Goal: Task Accomplishment & Management: Manage account settings

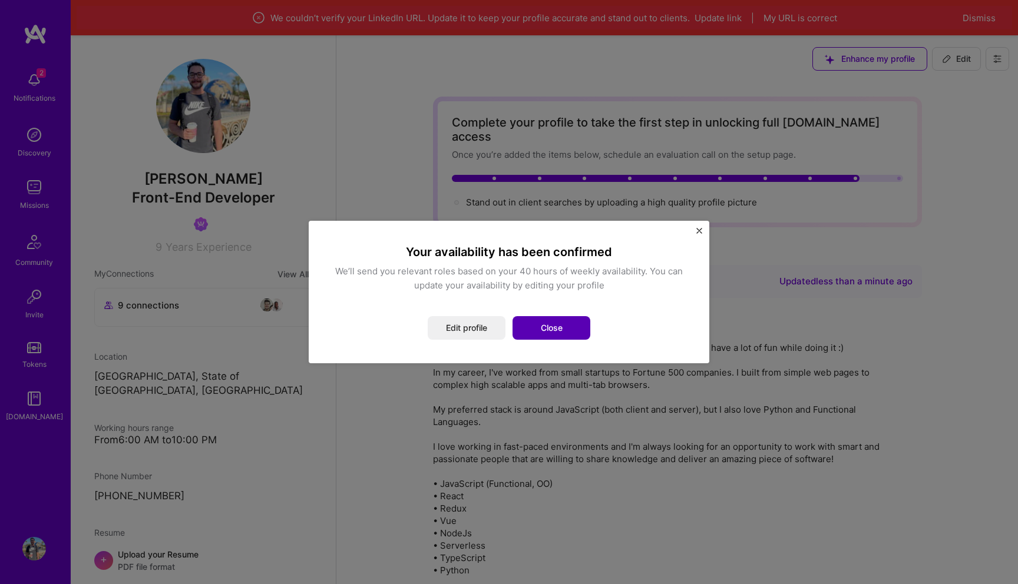
click at [550, 320] on button "Close" at bounding box center [552, 328] width 78 height 24
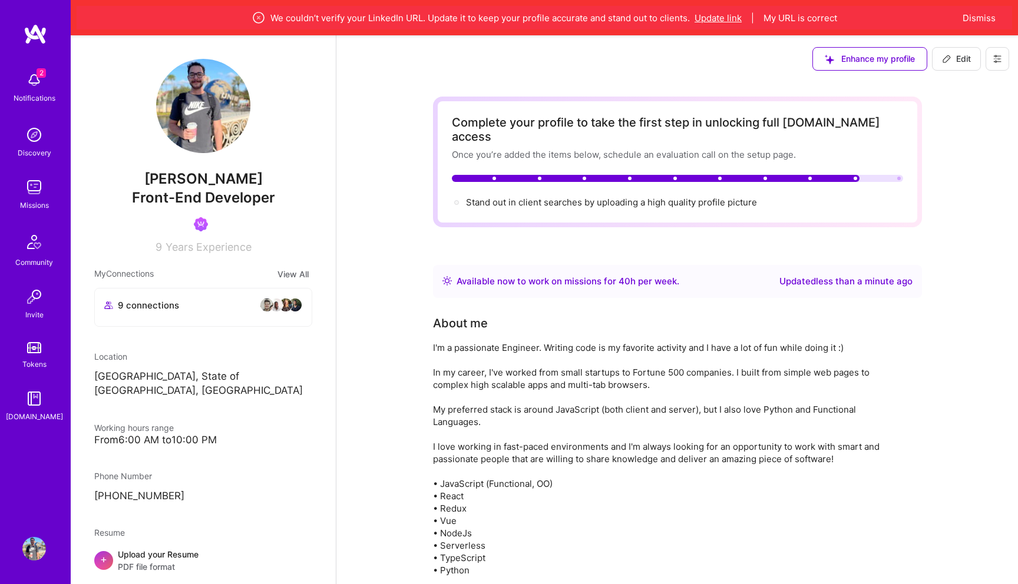
click at [724, 18] on button "Update link" at bounding box center [718, 18] width 47 height 12
select select "BR"
select select "Right Now"
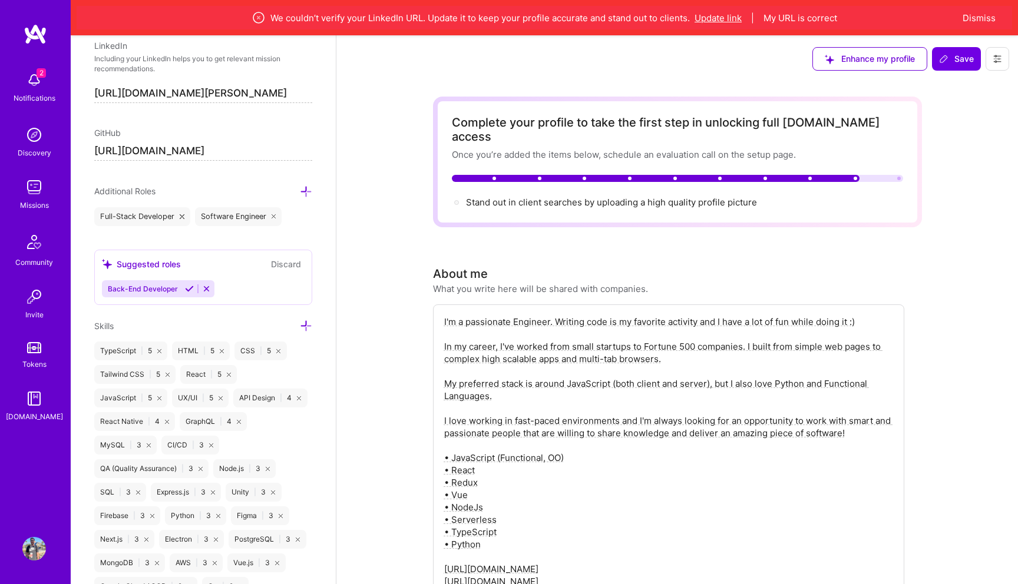
scroll to position [648, 0]
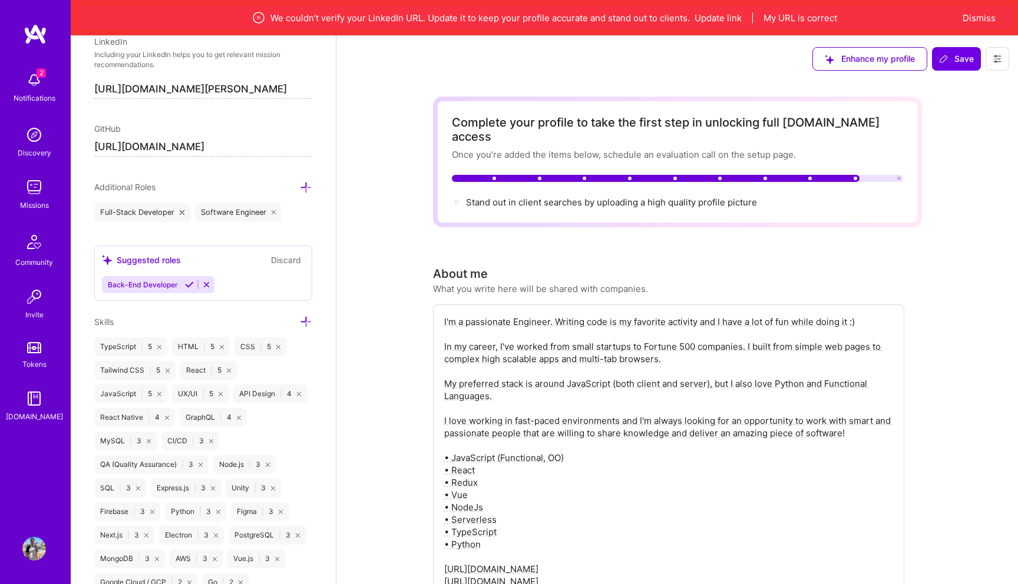
click at [256, 93] on input "[URL][DOMAIN_NAME][PERSON_NAME]" at bounding box center [203, 89] width 218 height 19
paste input "[DOMAIN_NAME][URL][PERSON_NAME]"
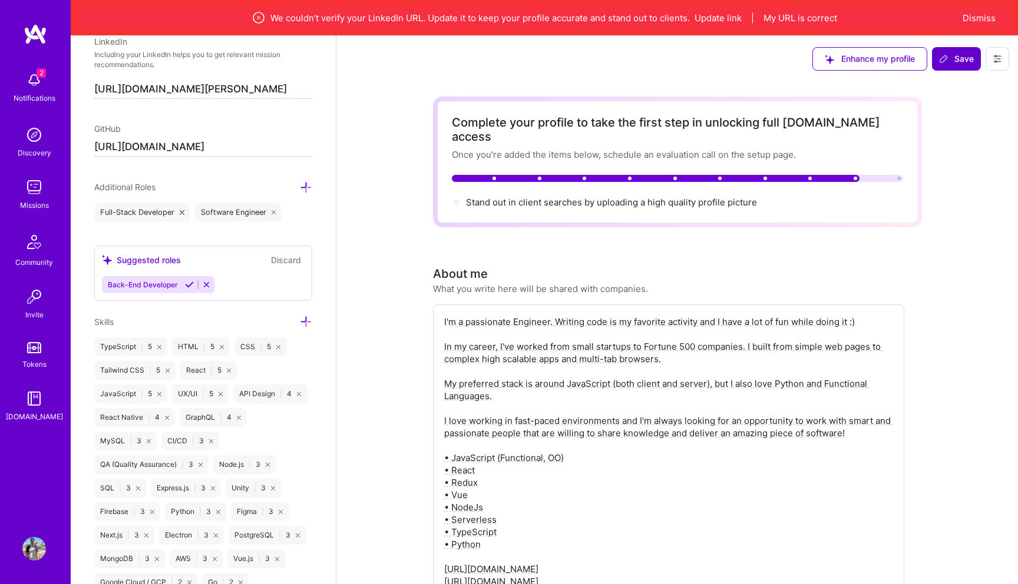
type input "[URL][DOMAIN_NAME][PERSON_NAME]"
click at [957, 60] on span "Save" at bounding box center [956, 59] width 35 height 12
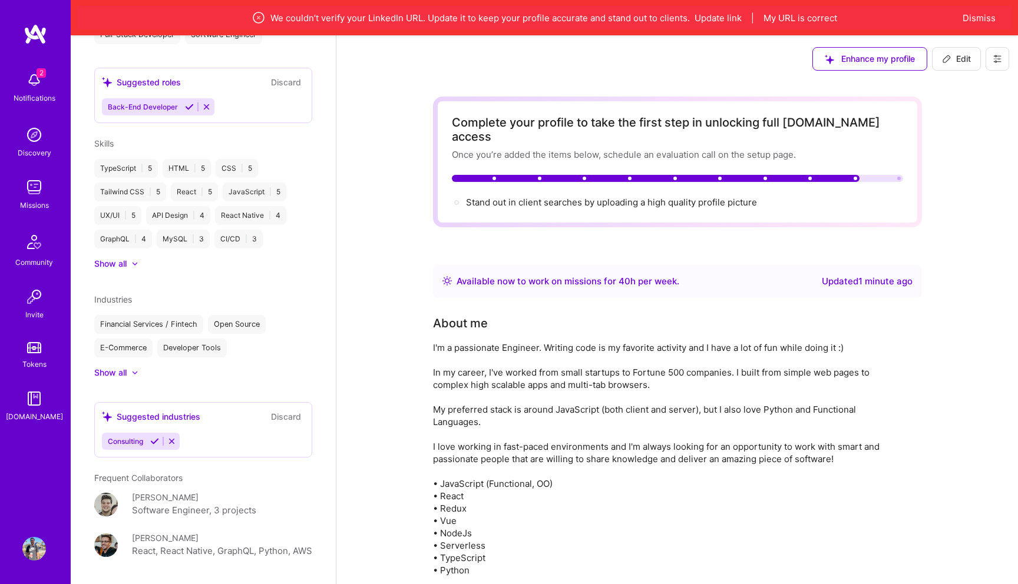
scroll to position [403, 0]
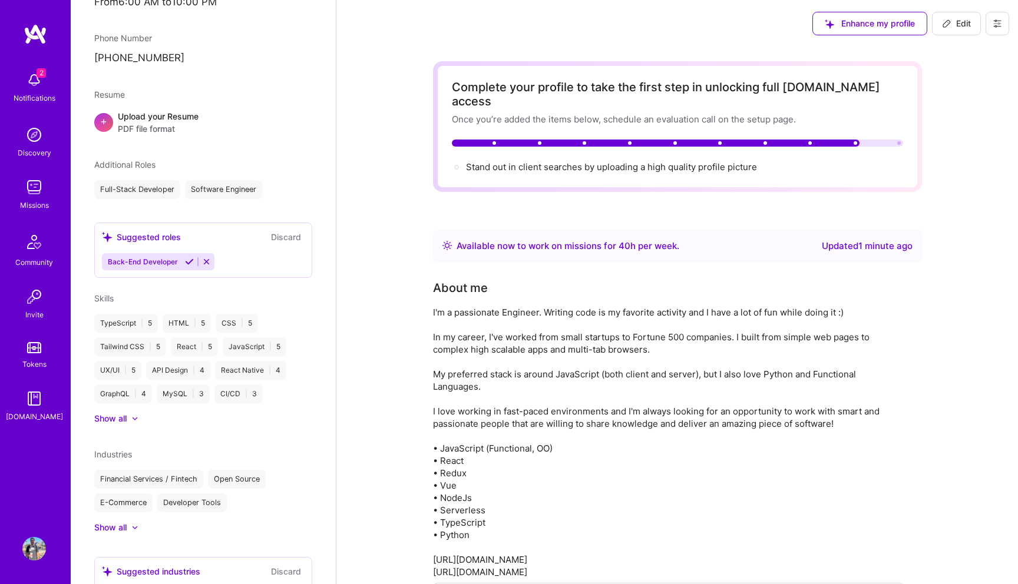
click at [49, 75] on div "2 Notifications" at bounding box center [34, 86] width 73 height 41
click at [49, 75] on div "2 Notifications Discovery Missions Community Invite Tokens [DOMAIN_NAME]" at bounding box center [35, 244] width 71 height 357
click at [589, 95] on div "Complete your profile to take the first step in unlocking full [DOMAIN_NAME] ac…" at bounding box center [677, 126] width 451 height 93
click at [603, 80] on div "Complete your profile to take the first step in unlocking full [DOMAIN_NAME] ac…" at bounding box center [677, 94] width 451 height 28
click at [950, 23] on icon at bounding box center [946, 23] width 9 height 9
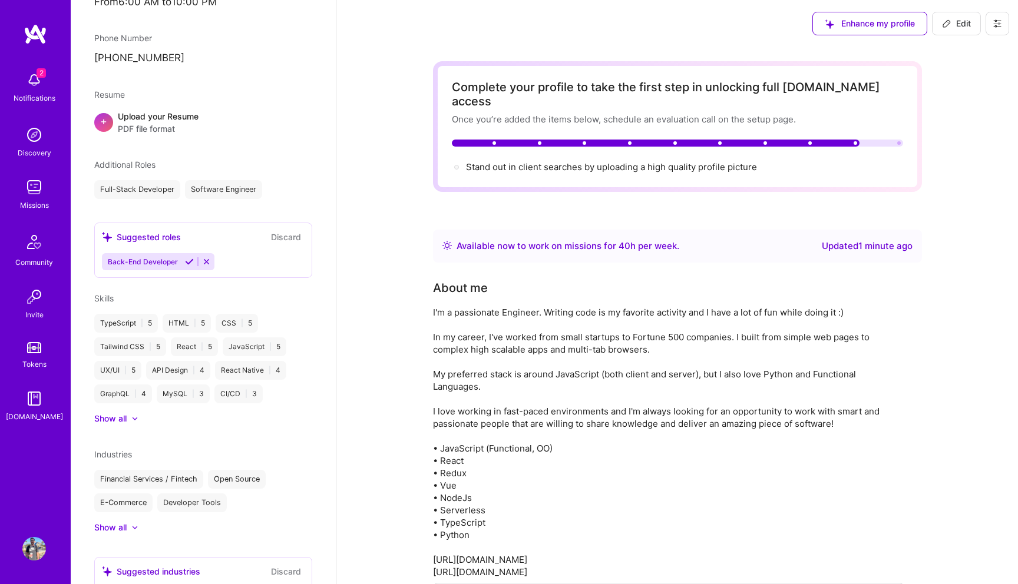
select select "BR"
select select "Right Now"
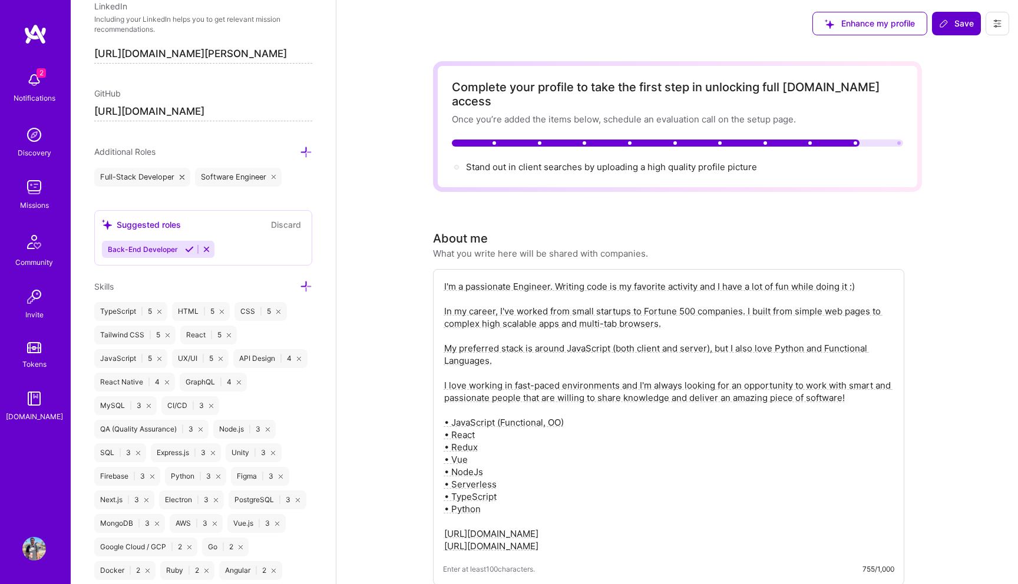
scroll to position [0, 0]
